Goal: Navigation & Orientation: Find specific page/section

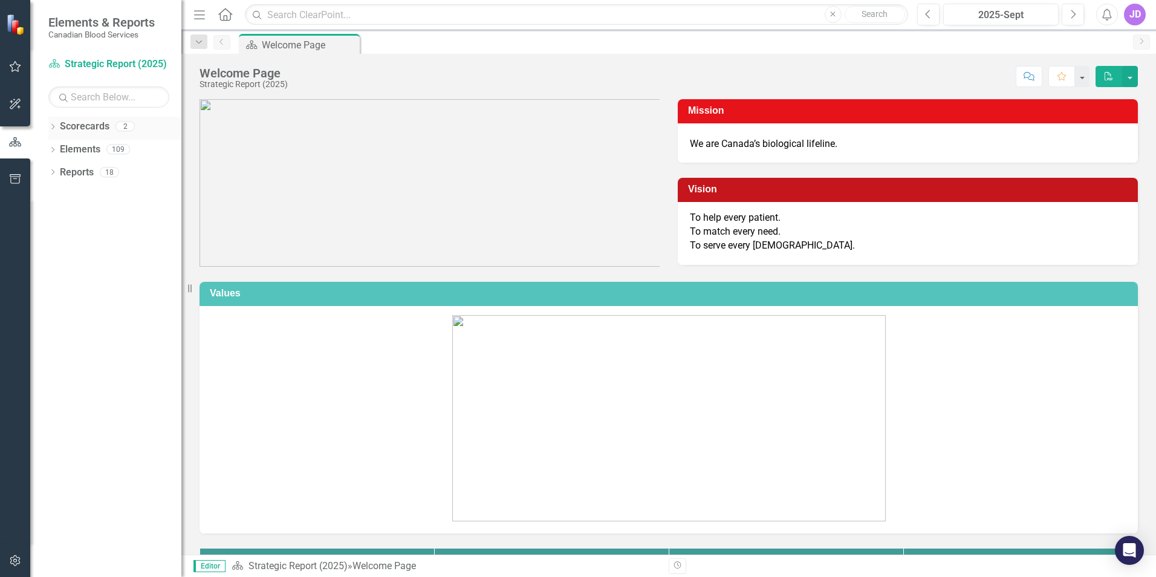
click at [57, 126] on div "Dropdown Scorecards 2" at bounding box center [114, 128] width 133 height 23
click at [113, 131] on div "Scorecards 2" at bounding box center [121, 128] width 122 height 23
click at [62, 148] on link "Elements" at bounding box center [80, 150] width 41 height 14
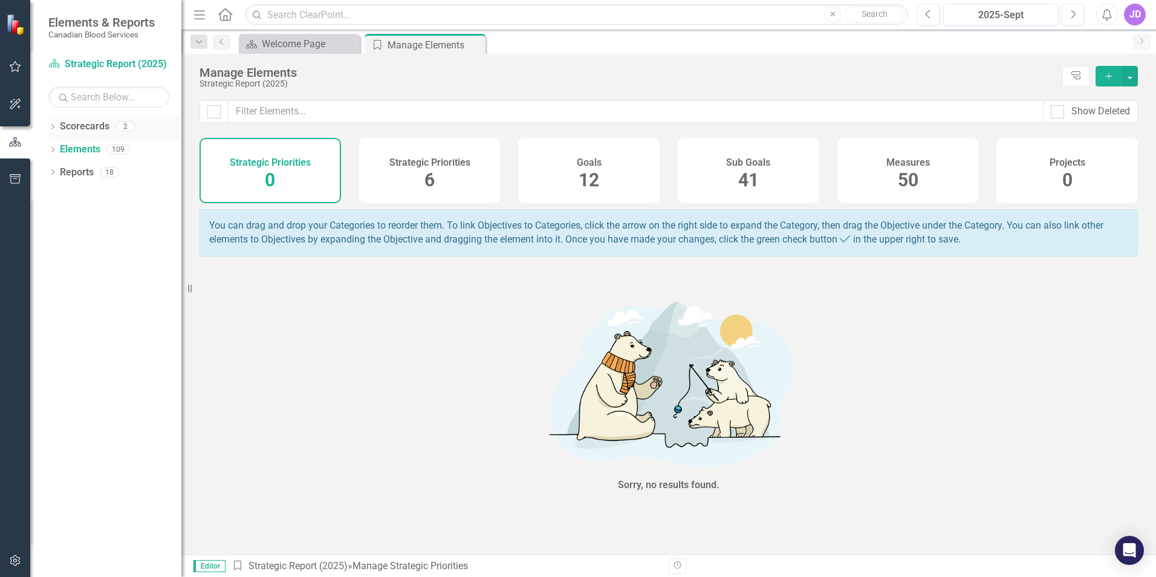
click at [51, 125] on icon "Dropdown" at bounding box center [52, 128] width 8 height 7
click at [83, 149] on link "Strategic Report (2025)" at bounding box center [124, 150] width 115 height 14
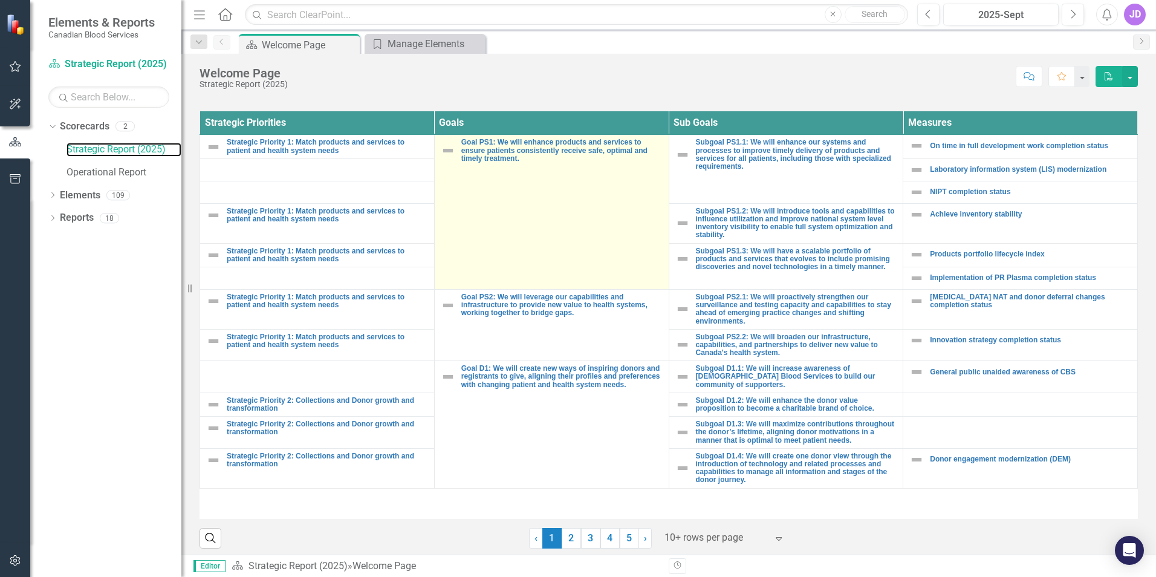
scroll to position [443, 0]
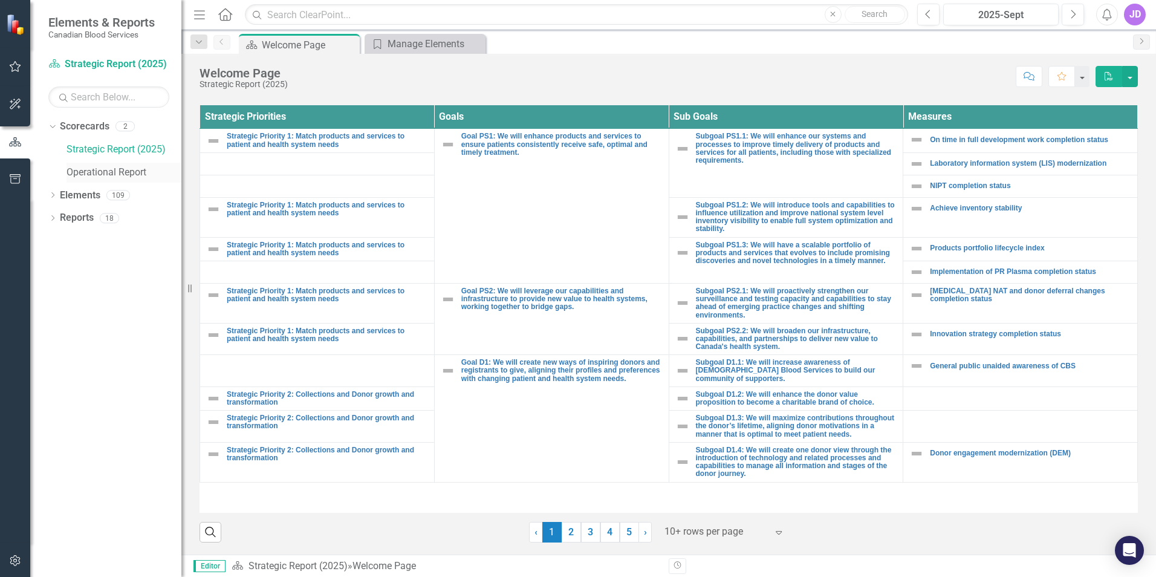
click at [87, 172] on link "Operational Report" at bounding box center [124, 173] width 115 height 14
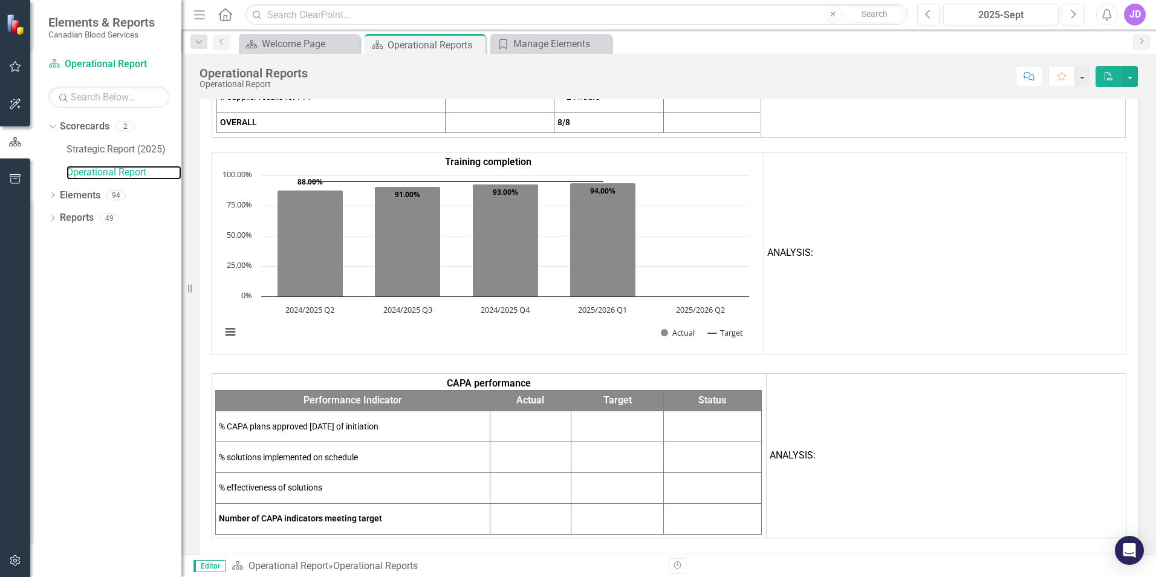
scroll to position [8023, 0]
click at [76, 195] on link "Elements" at bounding box center [80, 196] width 41 height 14
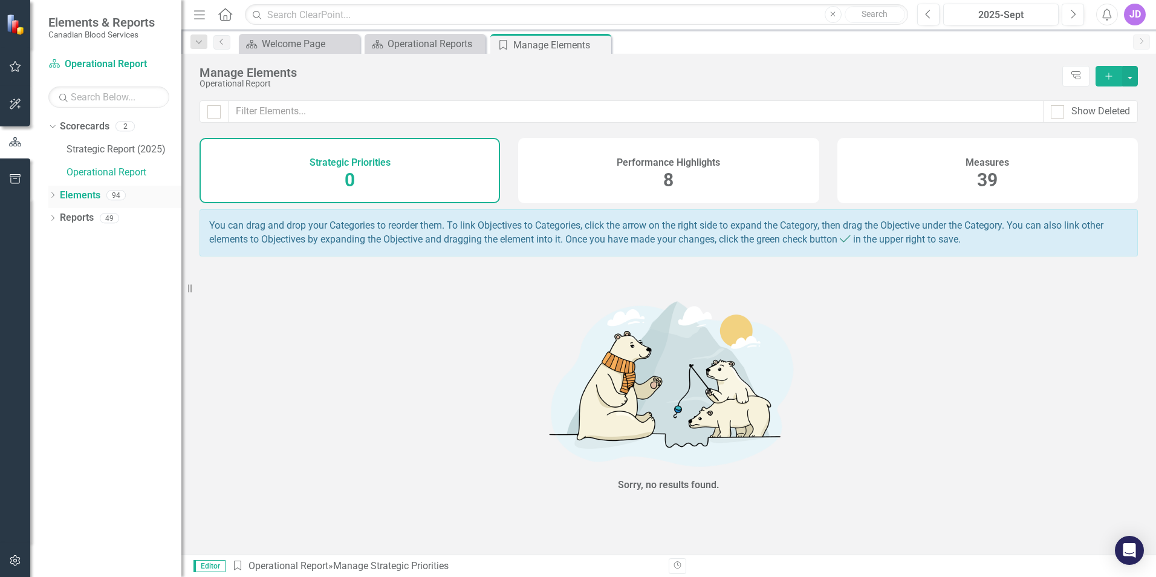
click at [51, 195] on icon "Dropdown" at bounding box center [52, 196] width 8 height 7
click at [83, 239] on link "Measure Measures" at bounding box center [96, 241] width 60 height 14
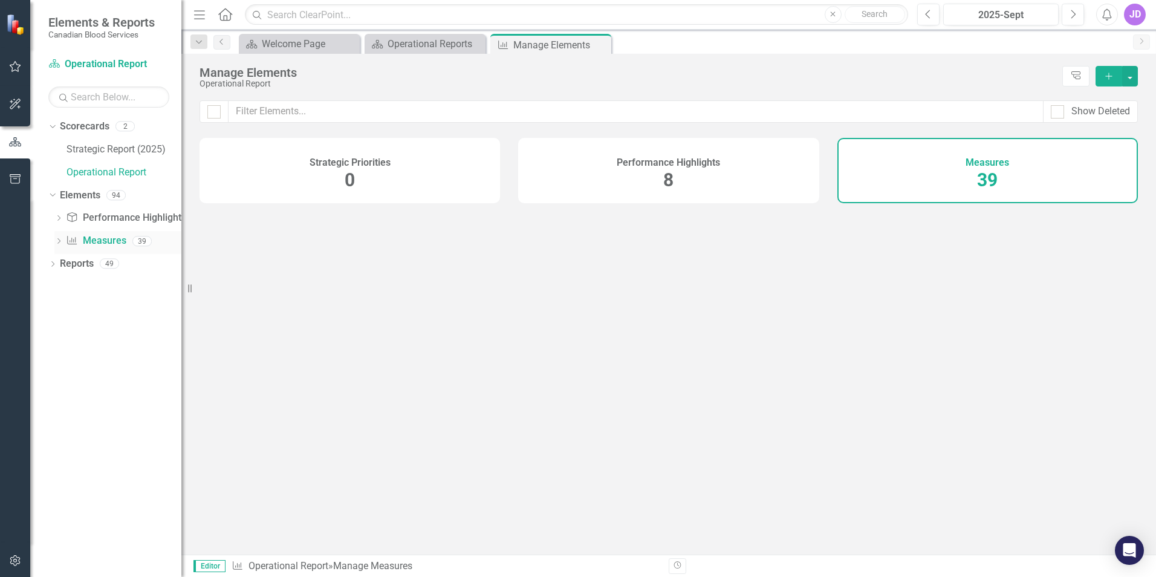
checkbox input "false"
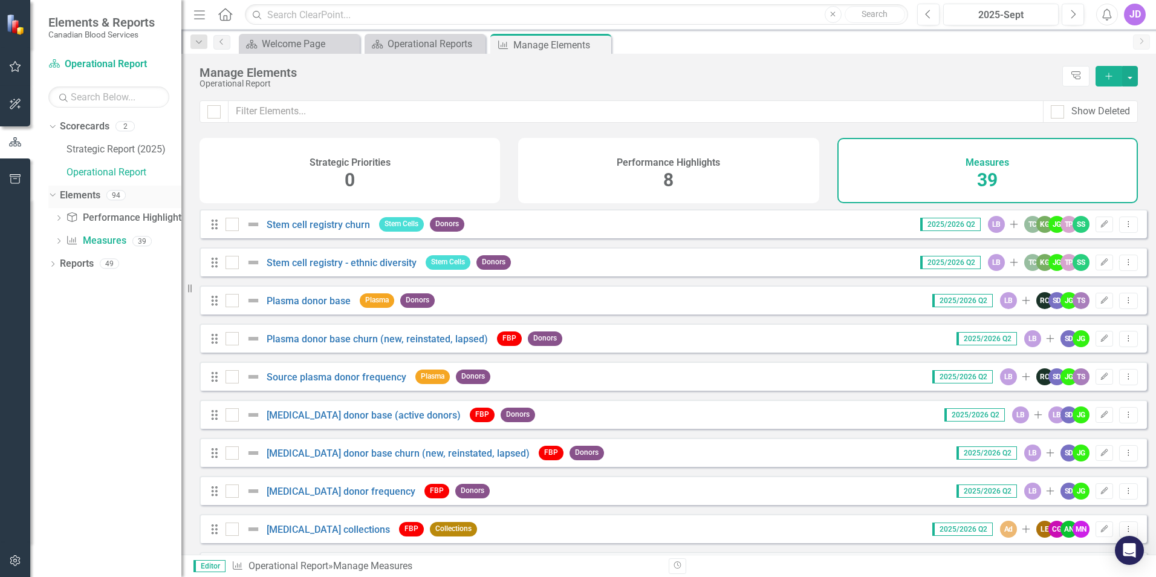
click at [73, 193] on link "Elements" at bounding box center [80, 196] width 41 height 14
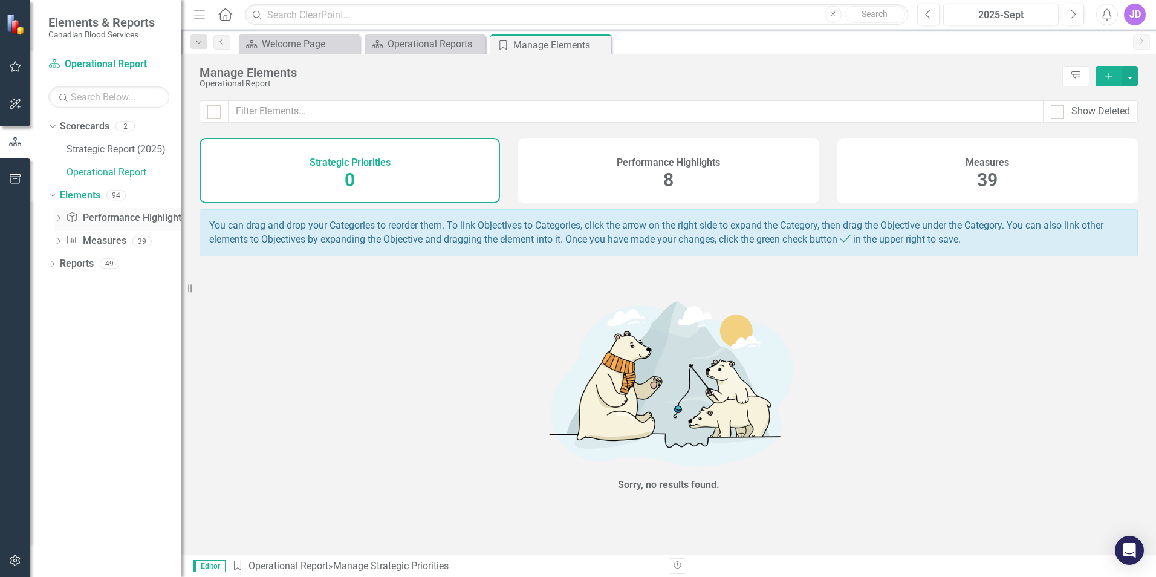
click at [94, 216] on link "Performance Highlight Performance Highlights" at bounding box center [126, 218] width 120 height 14
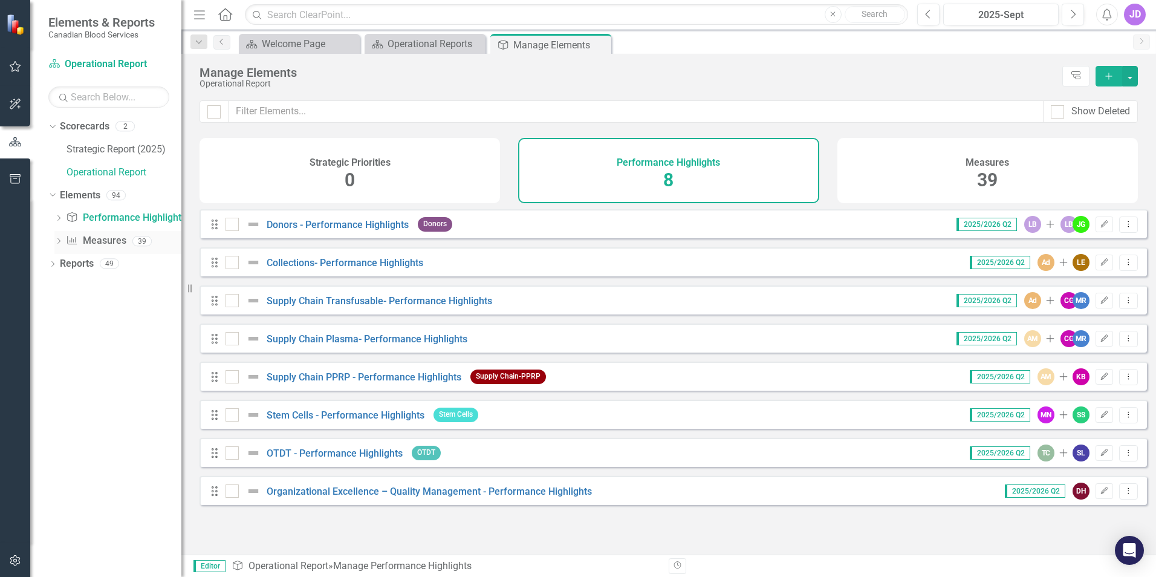
click at [91, 239] on link "Measure Measures" at bounding box center [96, 241] width 60 height 14
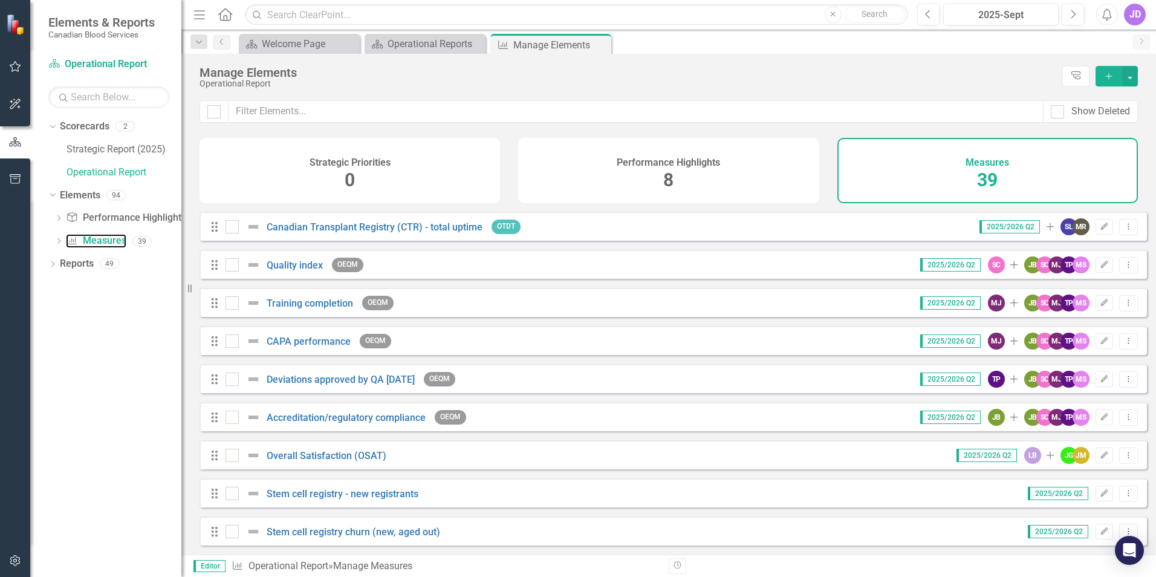
scroll to position [1149, 0]
click at [51, 265] on icon "Dropdown" at bounding box center [52, 265] width 8 height 7
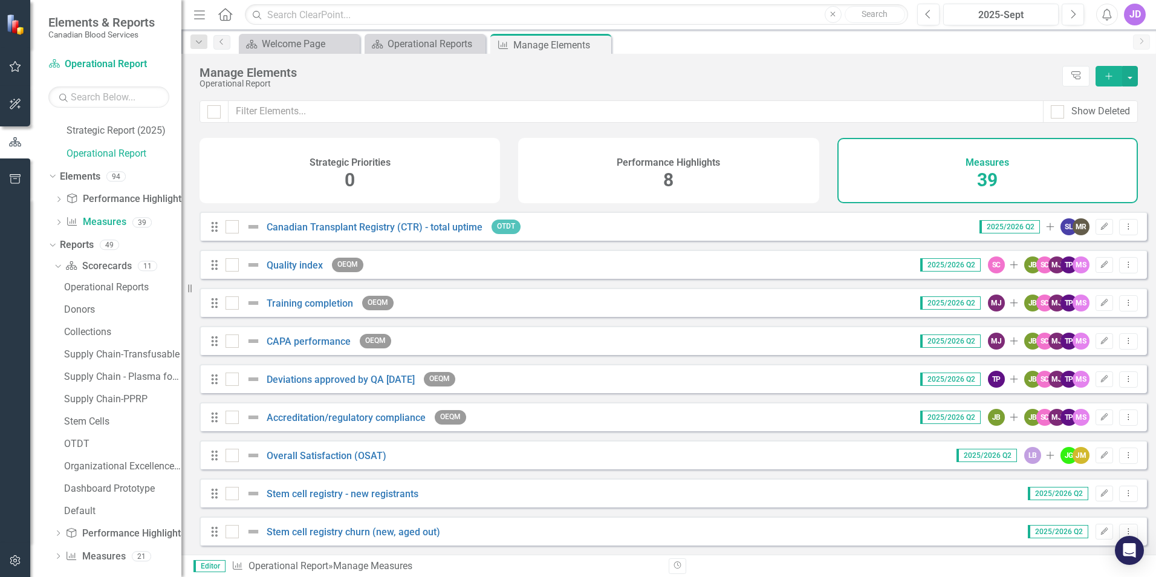
scroll to position [0, 0]
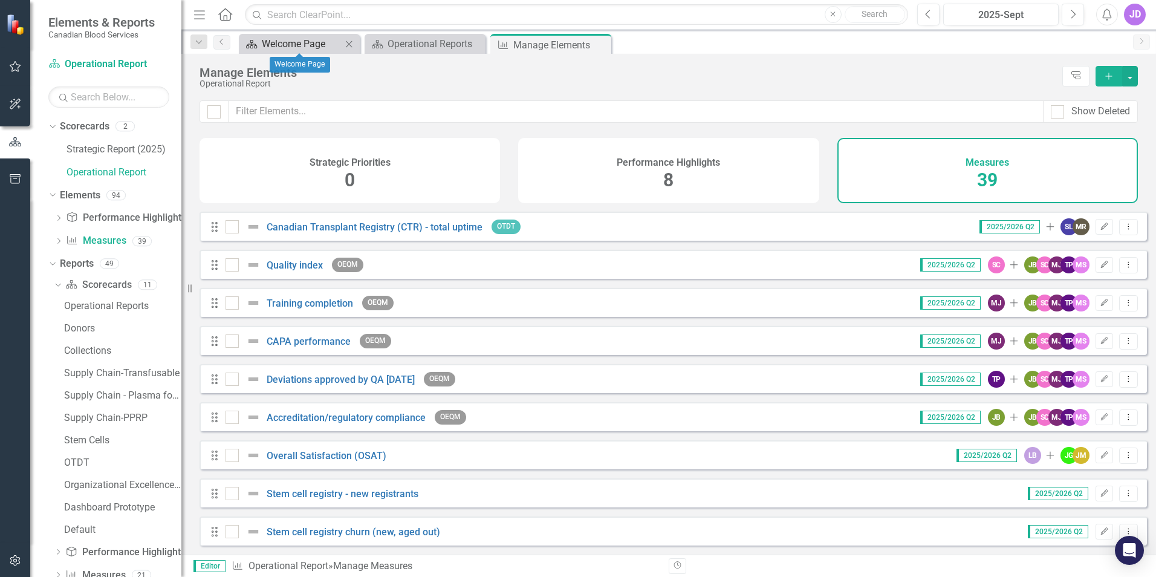
click at [299, 48] on div "Welcome Page" at bounding box center [302, 43] width 80 height 15
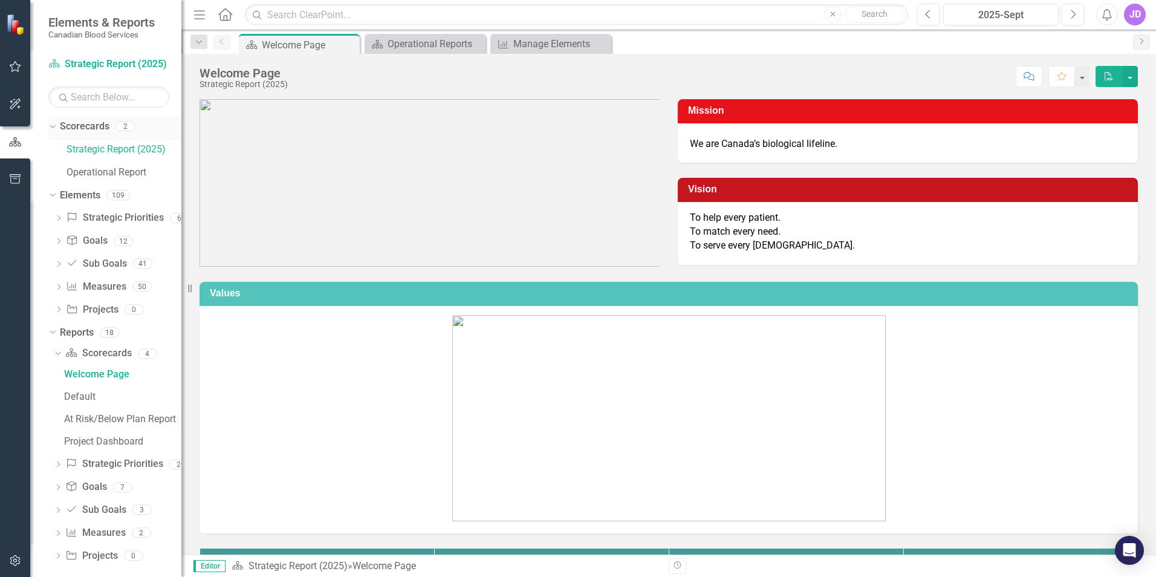
click at [53, 124] on icon "Dropdown" at bounding box center [51, 126] width 7 height 8
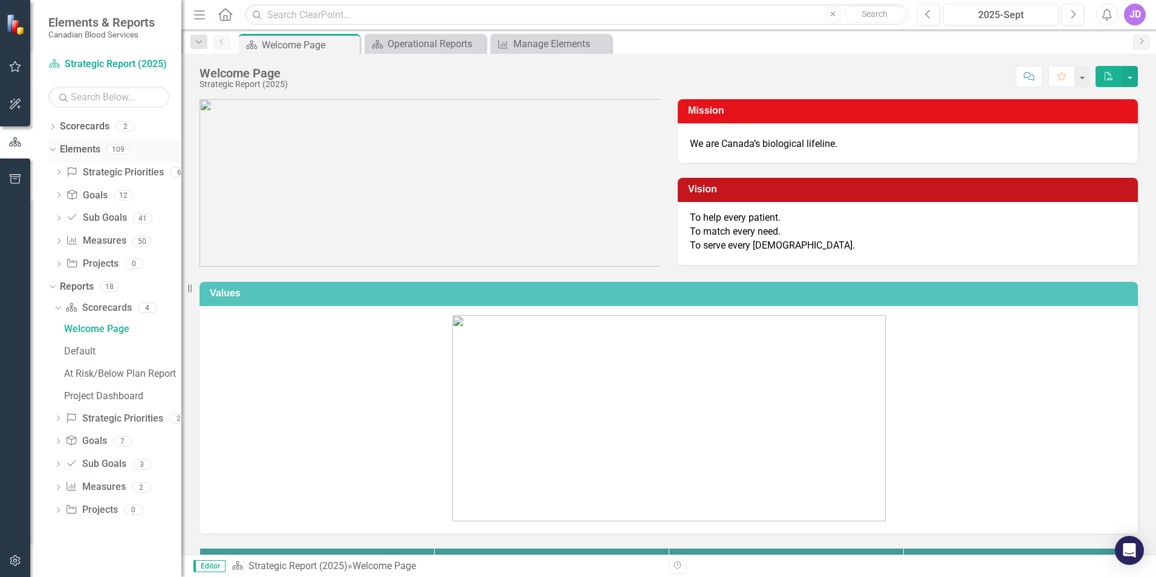
click at [56, 148] on div "Dropdown" at bounding box center [50, 149] width 10 height 8
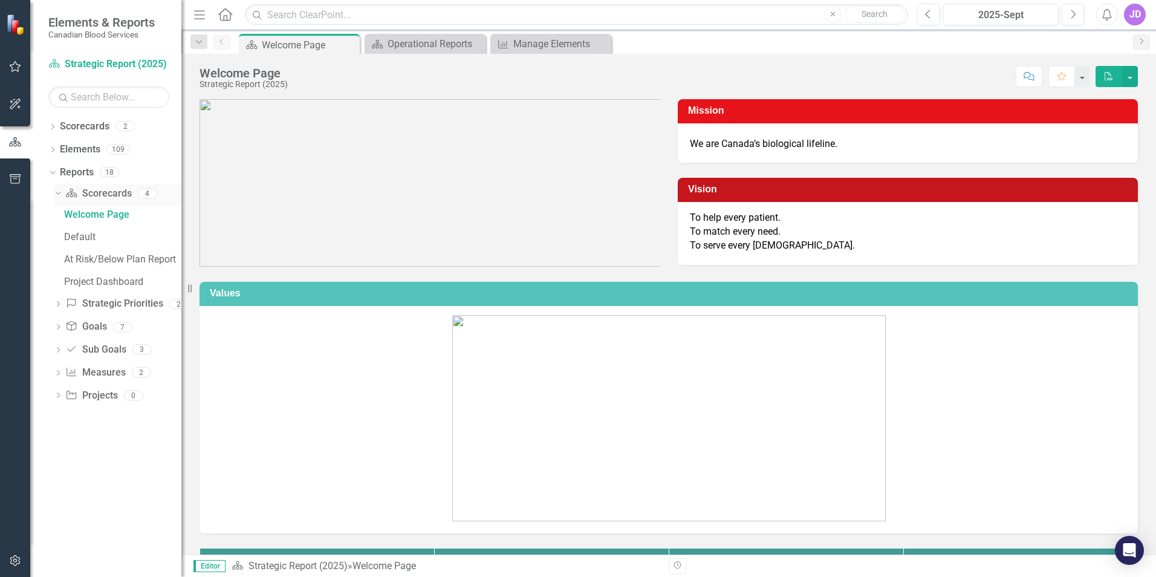
click at [57, 192] on icon "Dropdown" at bounding box center [56, 193] width 7 height 8
click at [58, 239] on icon "Dropdown" at bounding box center [58, 240] width 8 height 7
click at [57, 438] on icon "Dropdown" at bounding box center [58, 441] width 8 height 7
click at [53, 261] on div "Dropdown Scorecard Scorecards 4 Welcome Page Default At Risk/Below Plan Report …" at bounding box center [114, 274] width 133 height 180
click at [60, 261] on icon "Dropdown" at bounding box center [58, 263] width 8 height 7
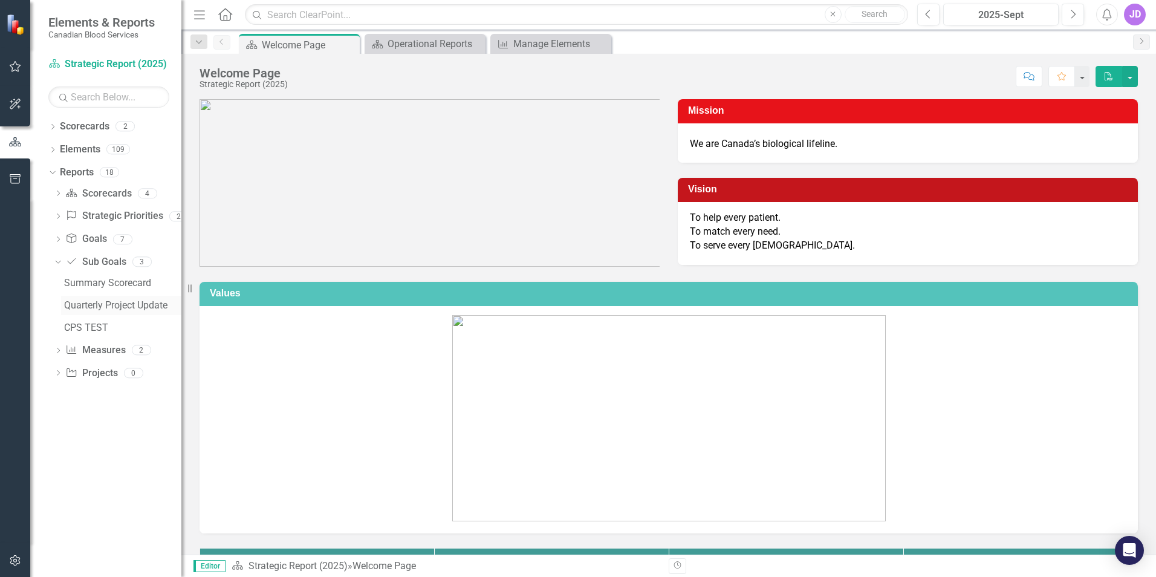
click at [135, 305] on div "Quarterly Project Update" at bounding box center [122, 305] width 117 height 11
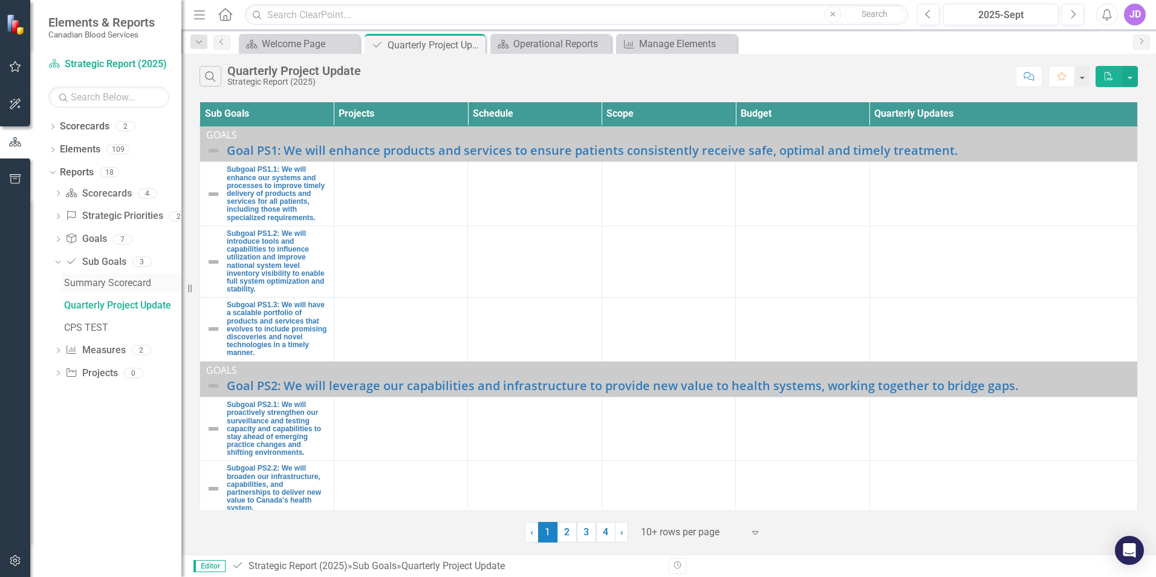
click at [130, 276] on link "Summary Scorecard" at bounding box center [121, 282] width 120 height 19
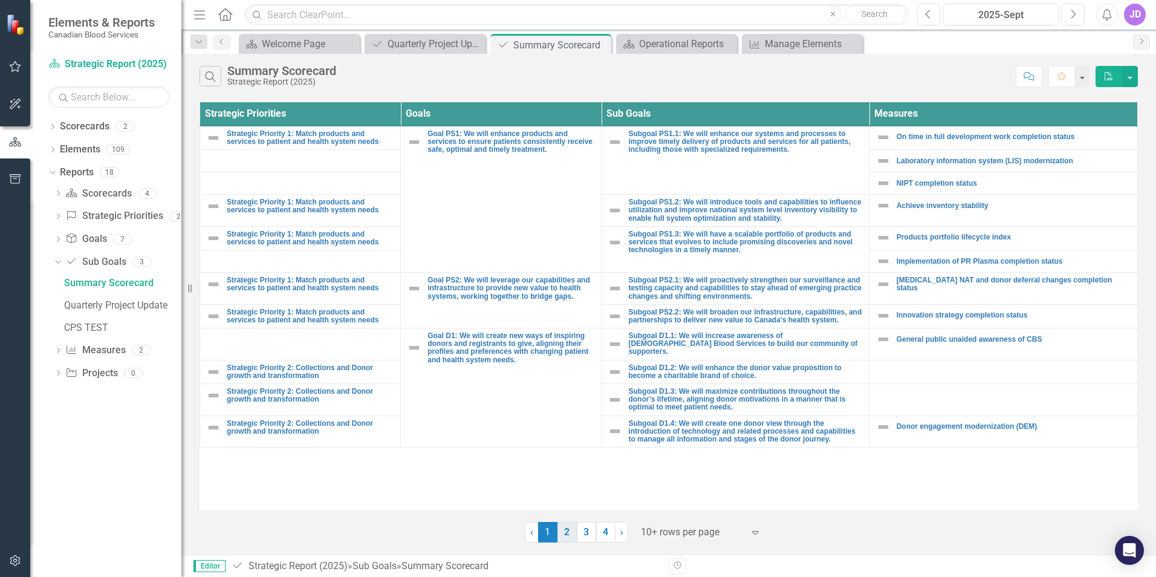
click at [571, 531] on link "2" at bounding box center [566, 532] width 19 height 21
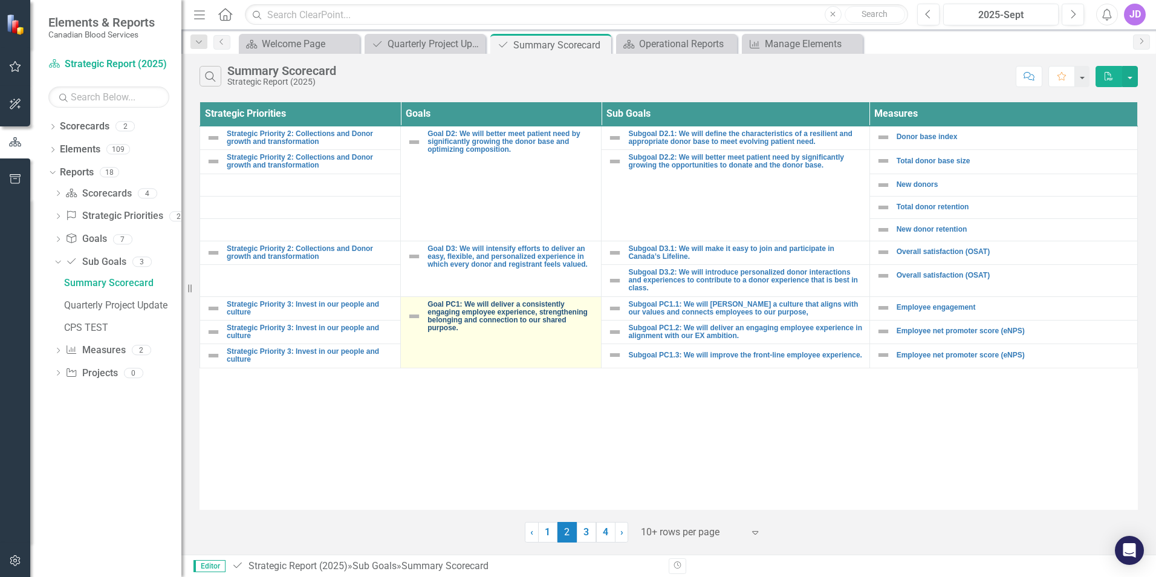
click at [467, 314] on link "Goal PC1: We will deliver a consistently engaging employee experience, strength…" at bounding box center [510, 317] width 167 height 32
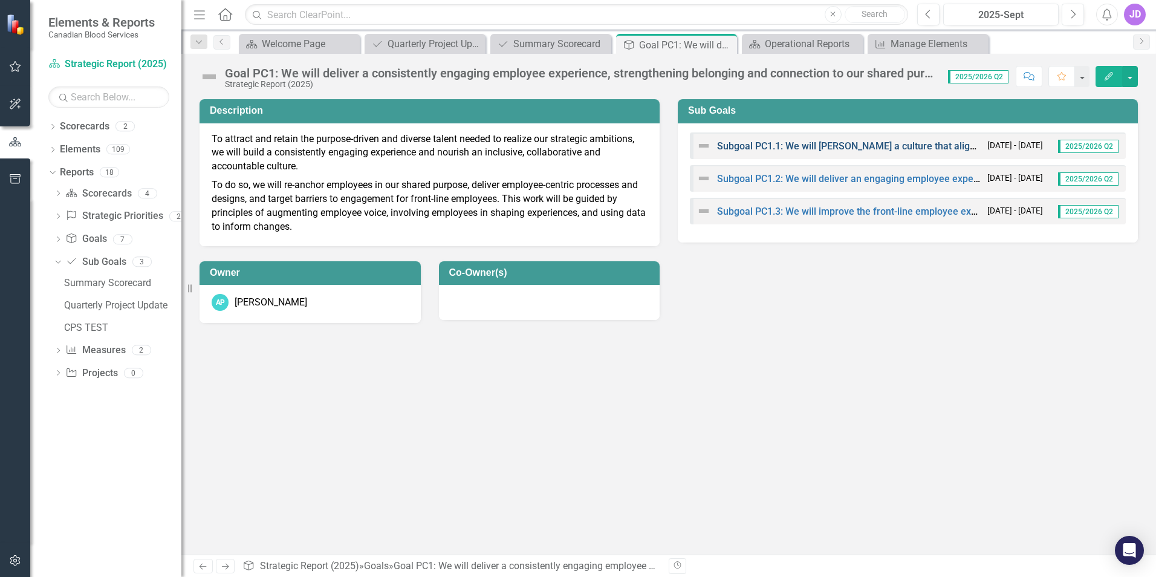
click at [755, 148] on link "Subgoal PC1.1: We will [PERSON_NAME] a culture that aligns with our values and …" at bounding box center [972, 145] width 510 height 11
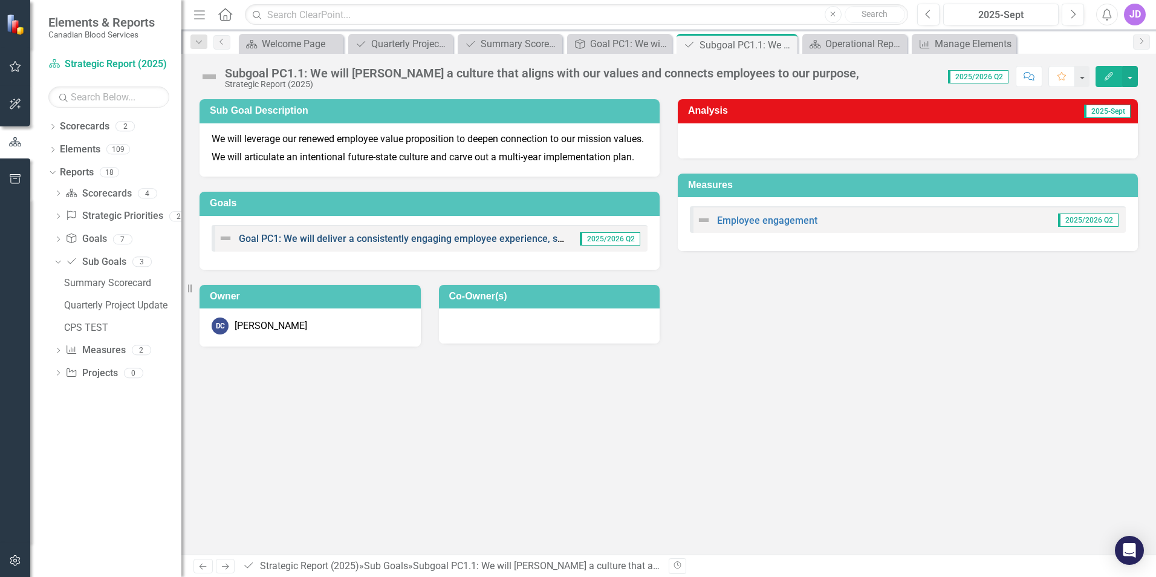
click at [295, 244] on link "Goal PC1: We will deliver a consistently engaging employee experience, strength…" at bounding box center [534, 238] width 590 height 11
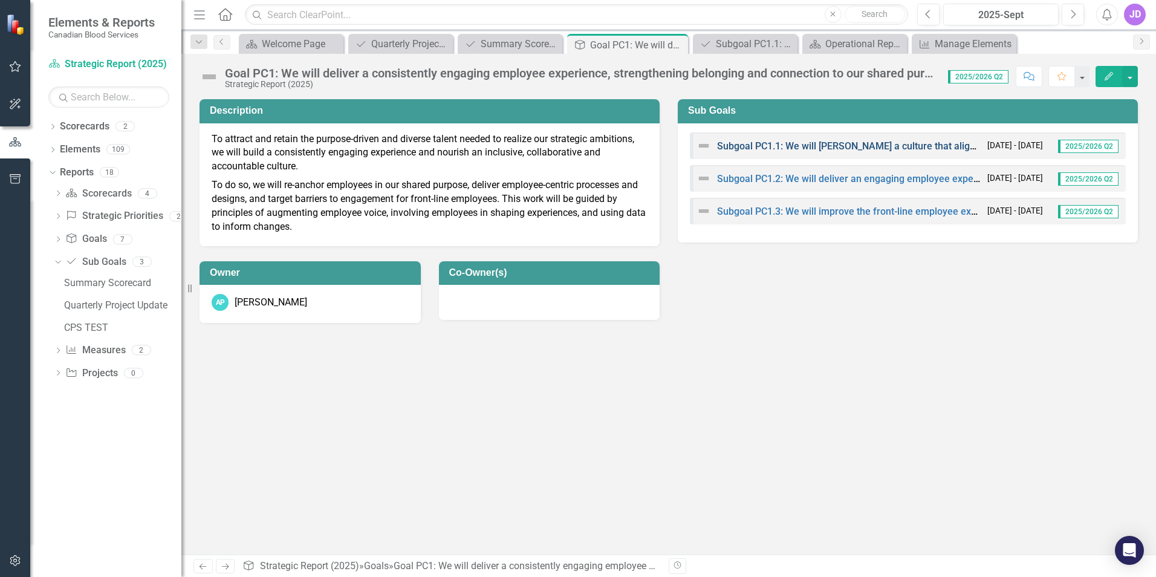
click at [746, 142] on link "Subgoal PC1.1: We will [PERSON_NAME] a culture that aligns with our values and …" at bounding box center [972, 145] width 510 height 11
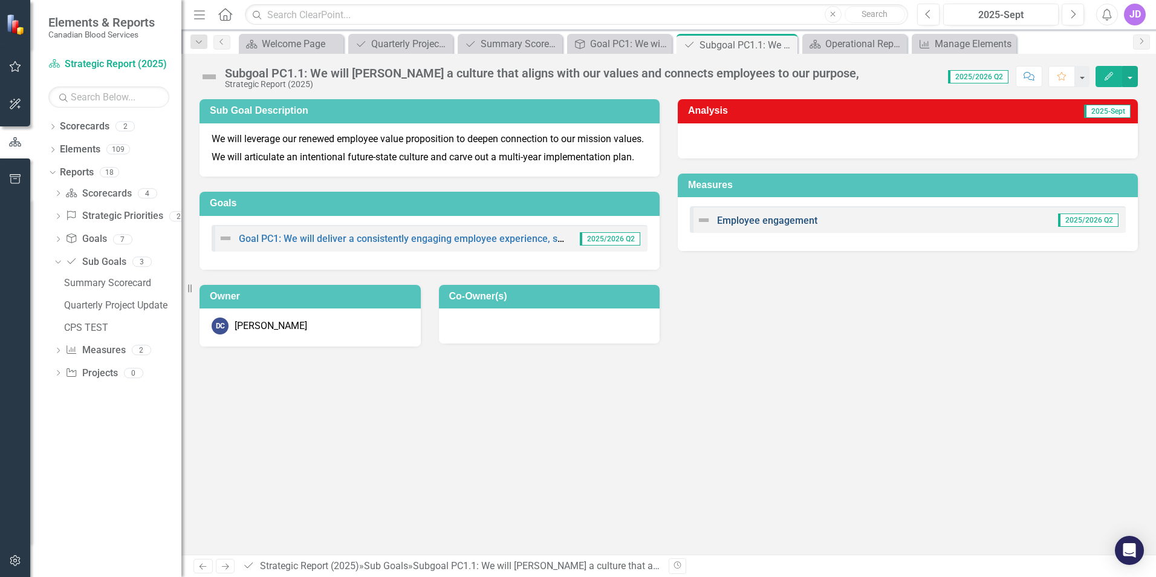
click at [743, 220] on link "Employee engagement" at bounding box center [767, 220] width 100 height 11
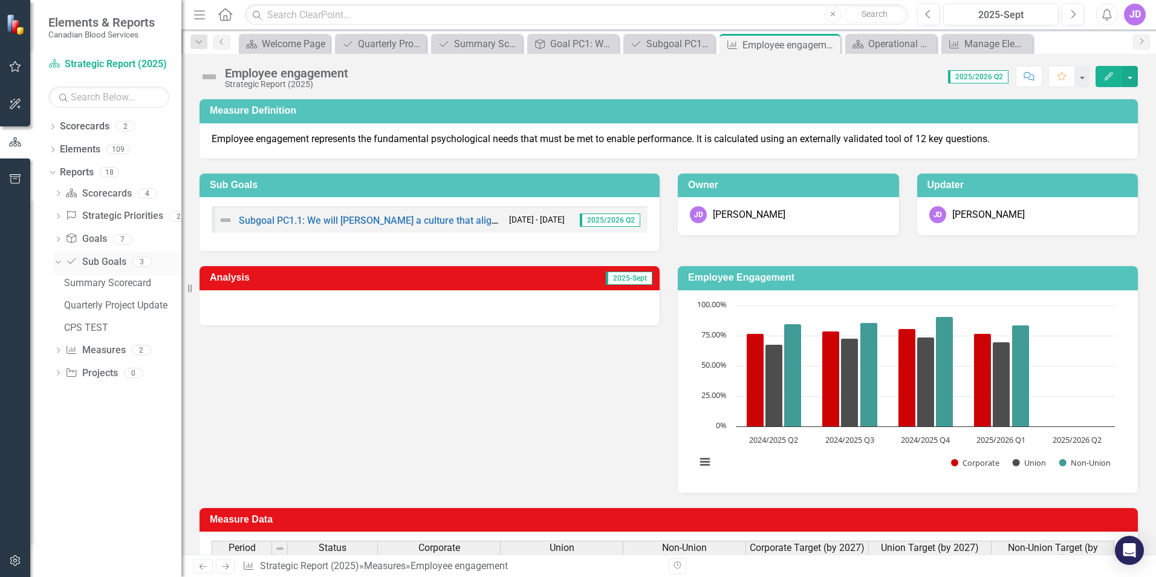
click at [56, 262] on icon "Dropdown" at bounding box center [56, 261] width 7 height 8
click at [56, 262] on icon "Dropdown" at bounding box center [58, 263] width 8 height 7
click at [892, 44] on div "Operational Reports" at bounding box center [893, 43] width 50 height 15
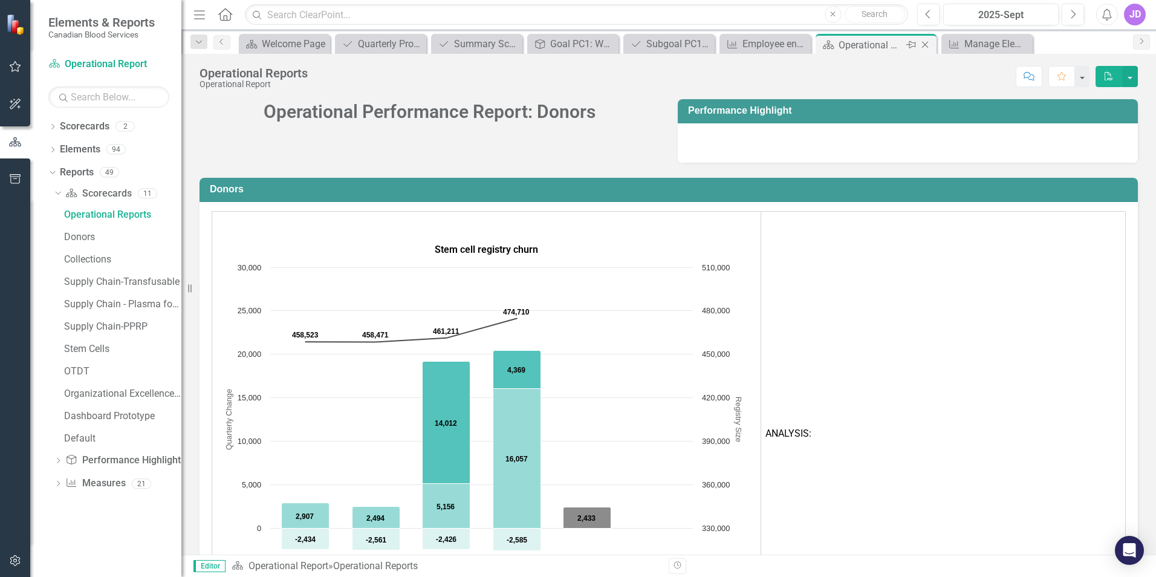
click at [926, 41] on icon "Close" at bounding box center [925, 45] width 12 height 10
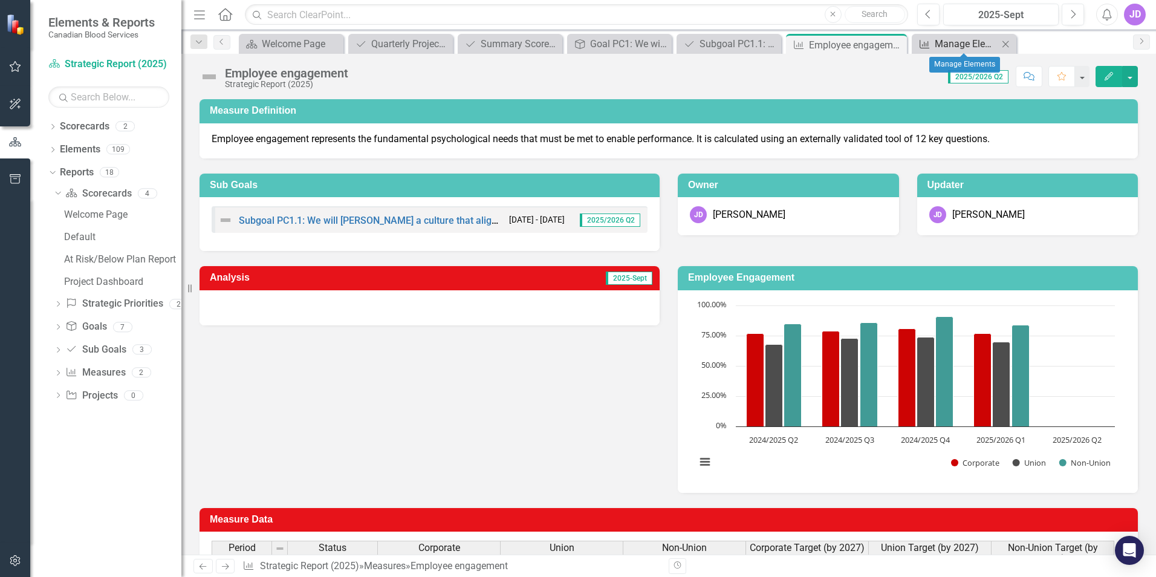
click at [956, 41] on div "Manage Elements" at bounding box center [966, 43] width 63 height 15
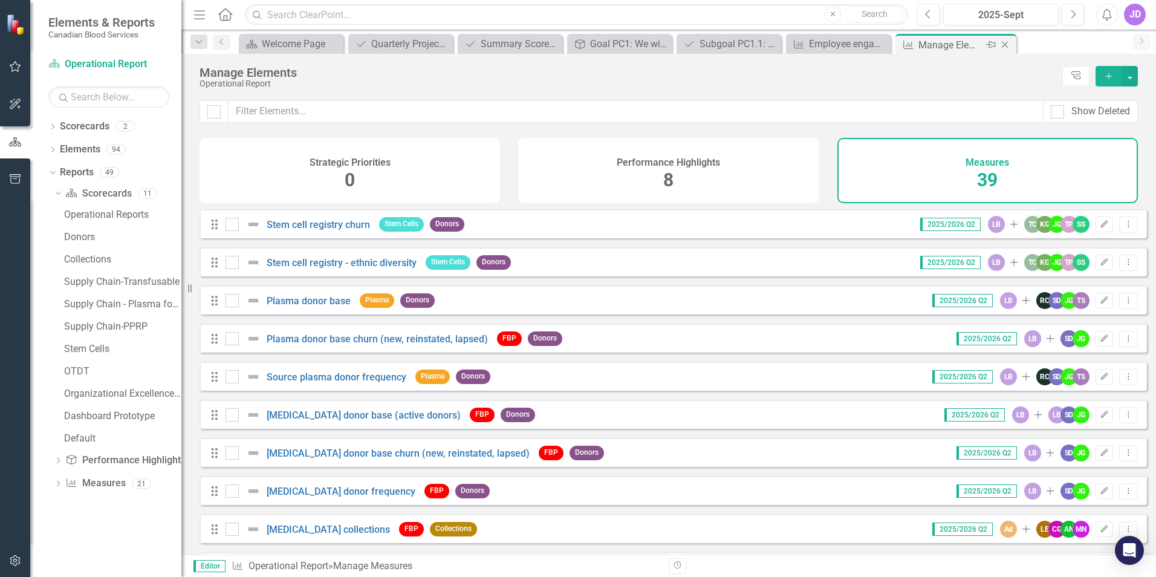
click at [1005, 42] on icon "Close" at bounding box center [1005, 45] width 12 height 10
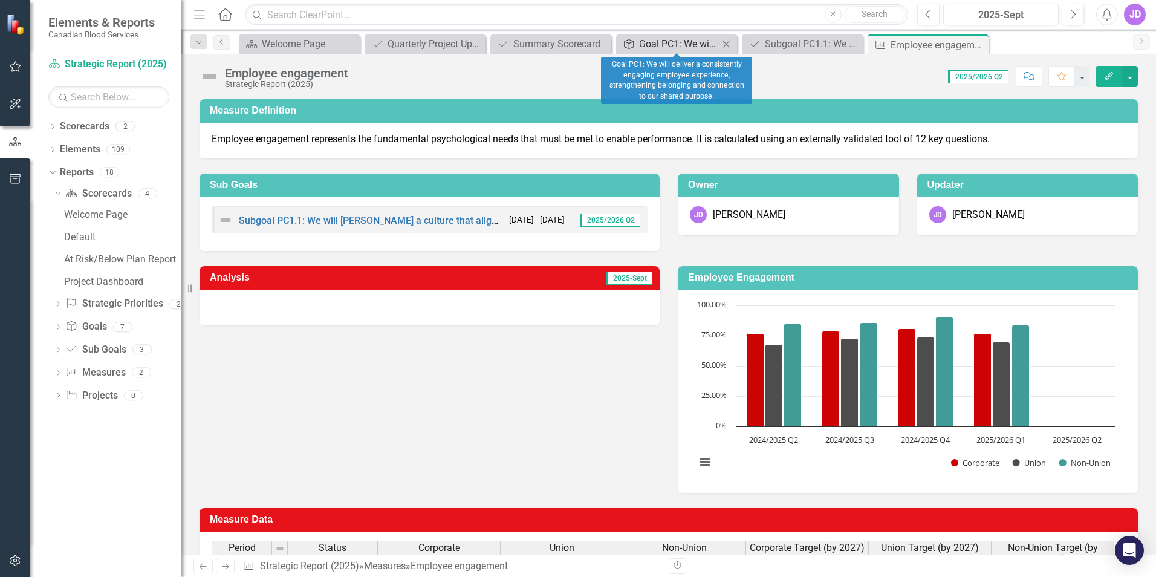
click at [692, 44] on div "Goal PC1: We will deliver a consistently engaging employee experience, strength…" at bounding box center [679, 43] width 80 height 15
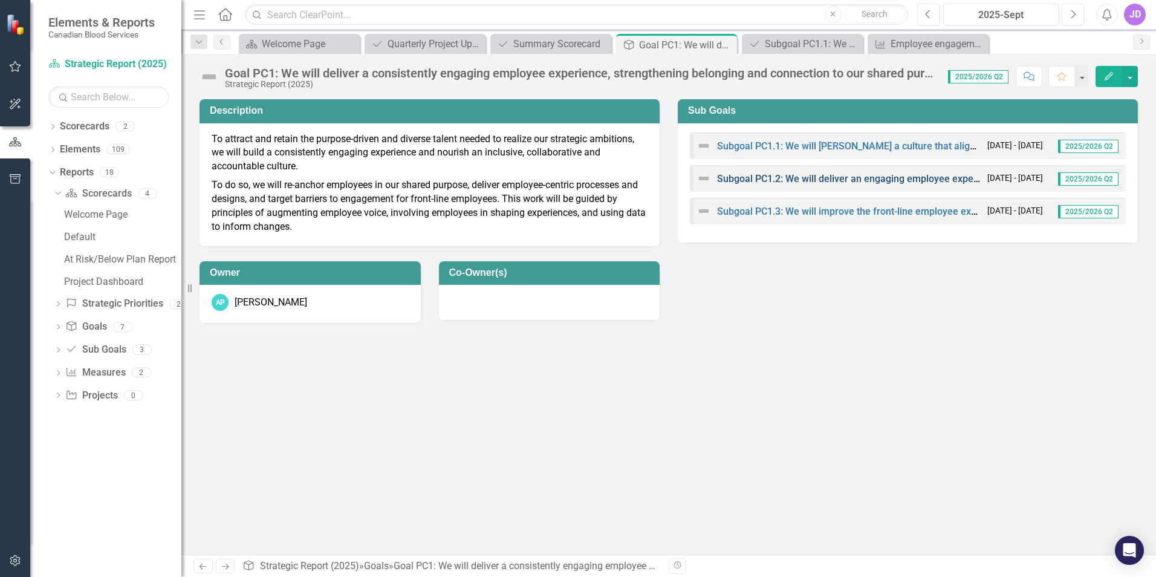
click at [817, 177] on link "Subgoal PC1.2: We will deliver an engaging employee experience in alignment wit…" at bounding box center [934, 178] width 434 height 11
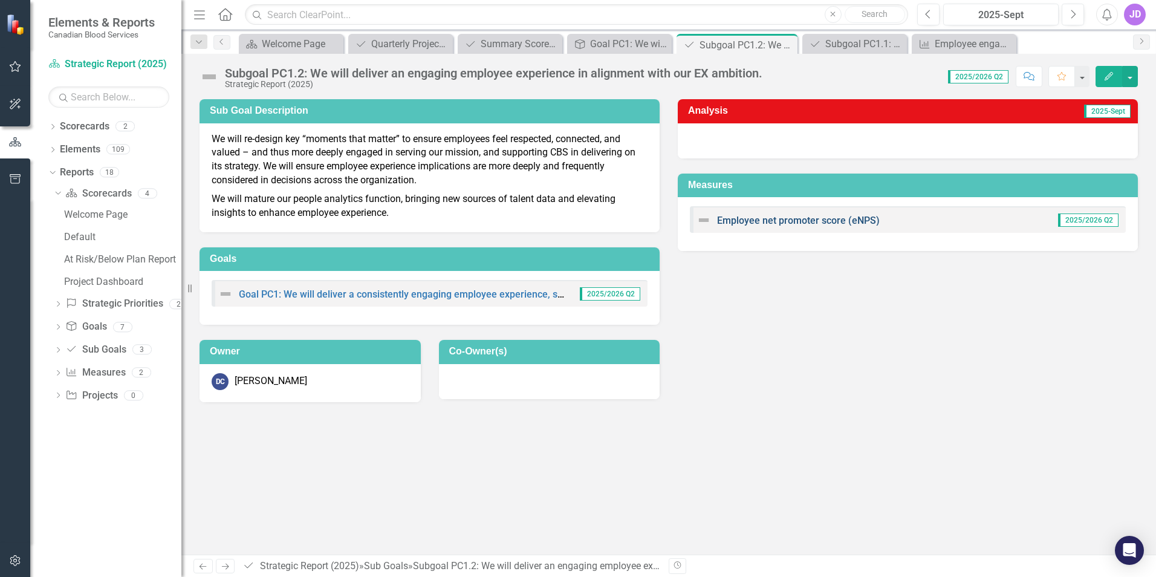
click at [824, 216] on link "Employee net promoter score (eNPS)" at bounding box center [798, 220] width 163 height 11
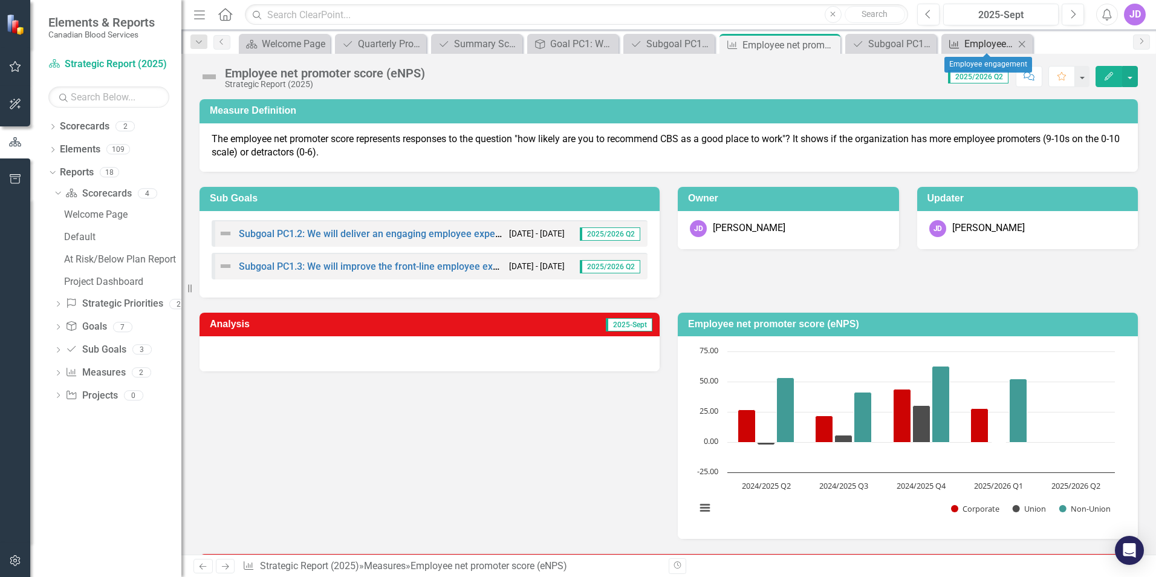
click at [984, 43] on div "Employee engagement" at bounding box center [989, 43] width 50 height 15
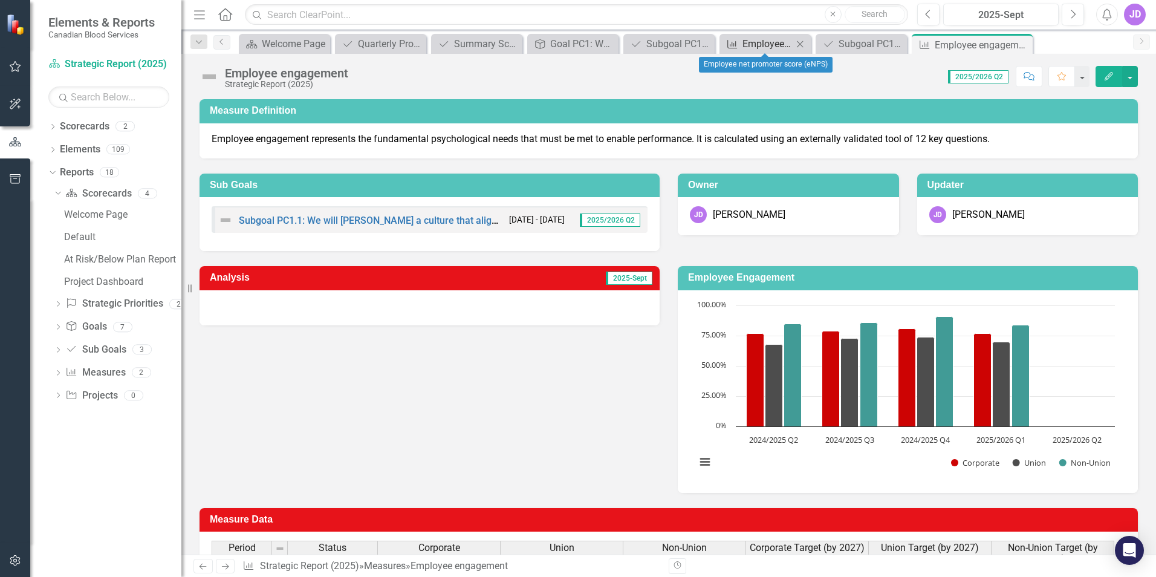
click at [763, 44] on div "Employee net promoter score (eNPS)" at bounding box center [768, 43] width 50 height 15
